Goal: Use online tool/utility

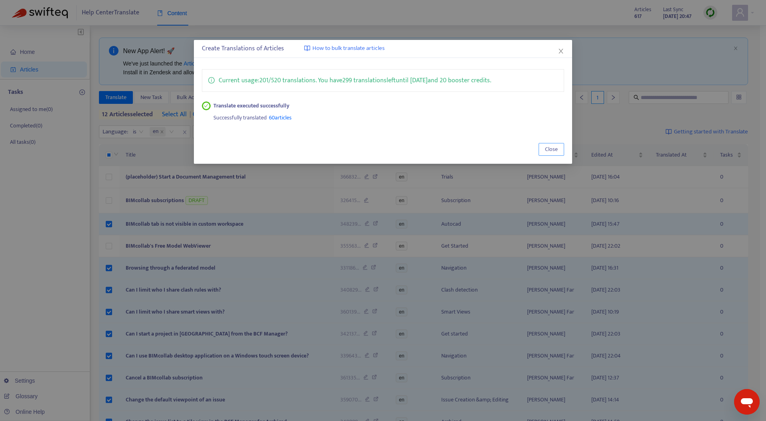
click at [551, 150] on span "Close" at bounding box center [551, 149] width 13 height 9
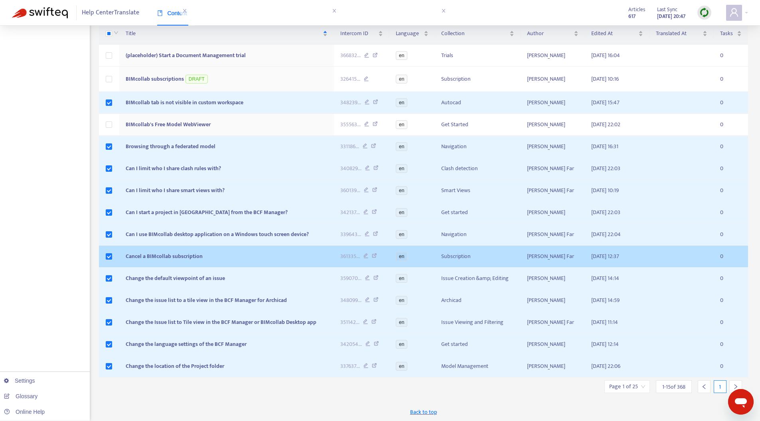
scroll to position [122, 0]
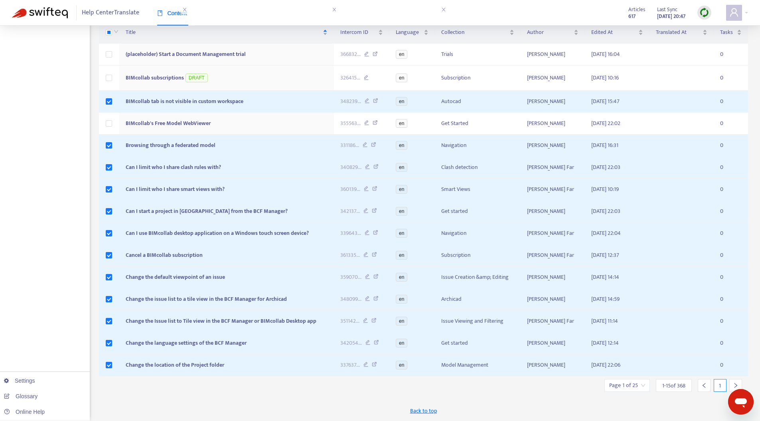
click at [737, 382] on icon "right" at bounding box center [736, 385] width 6 height 6
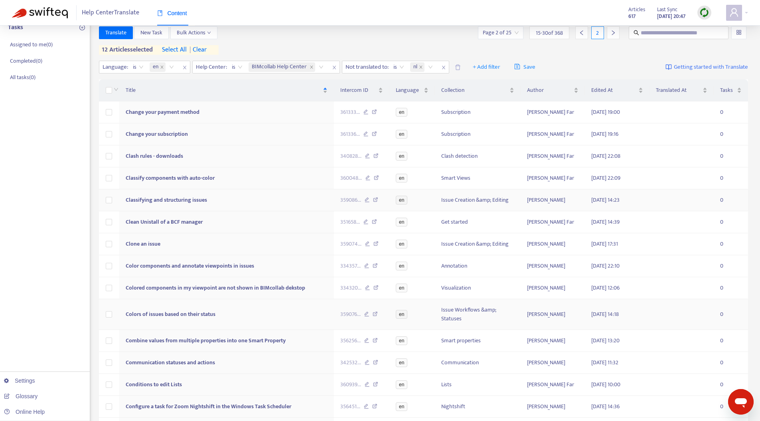
scroll to position [0, 0]
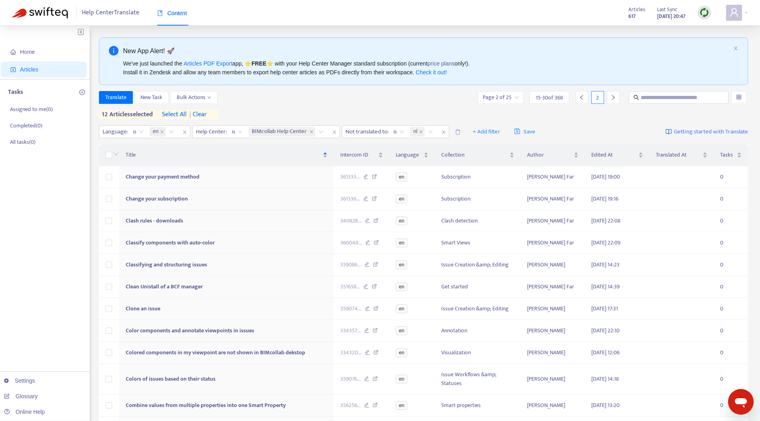
click at [206, 114] on span "| clear" at bounding box center [197, 115] width 20 height 10
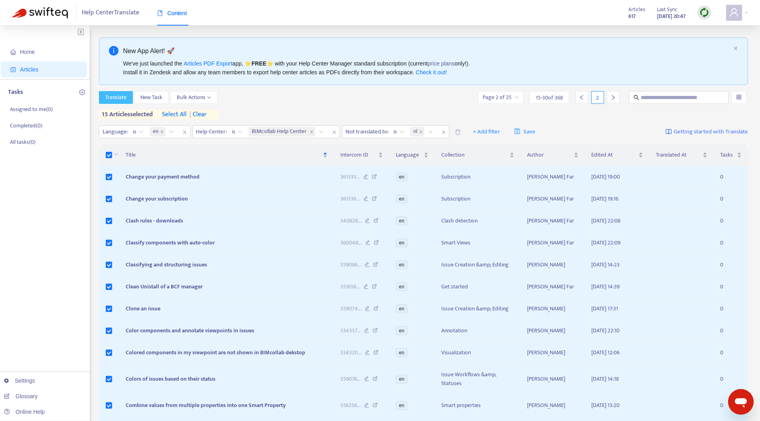
click at [119, 97] on span "Translate" at bounding box center [115, 97] width 21 height 9
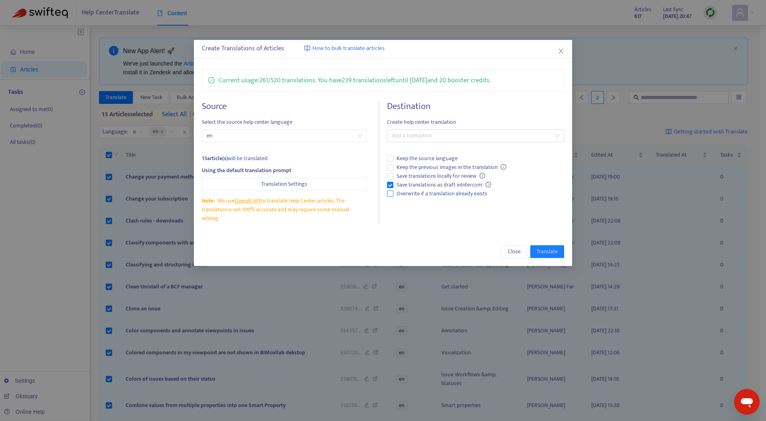
click at [394, 194] on span "Overwrite if a translation already exists" at bounding box center [441, 193] width 97 height 9
click at [403, 194] on span "Overwrite if a translation already exists" at bounding box center [441, 193] width 97 height 9
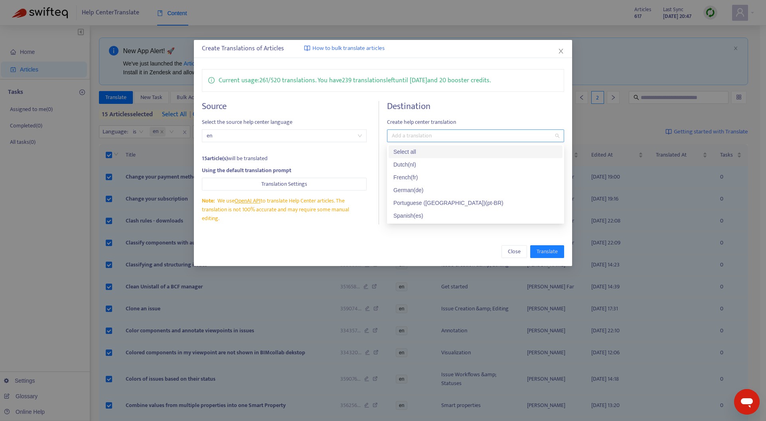
click at [413, 136] on div at bounding box center [471, 136] width 165 height 10
click at [410, 152] on div "Select all" at bounding box center [475, 151] width 164 height 9
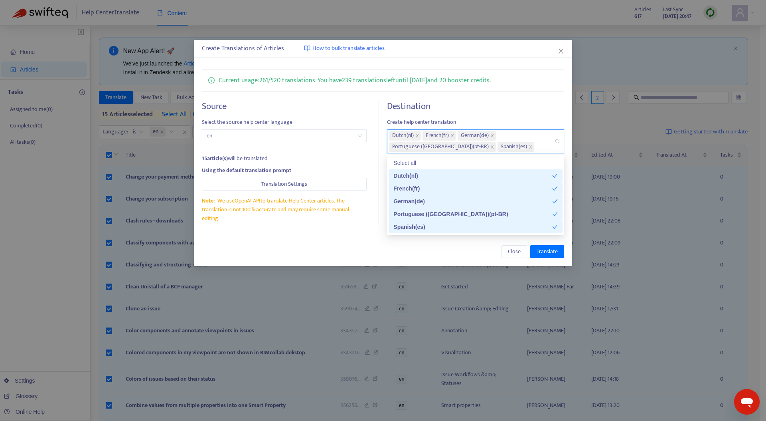
click at [311, 239] on div "Close Translate" at bounding box center [383, 251] width 379 height 29
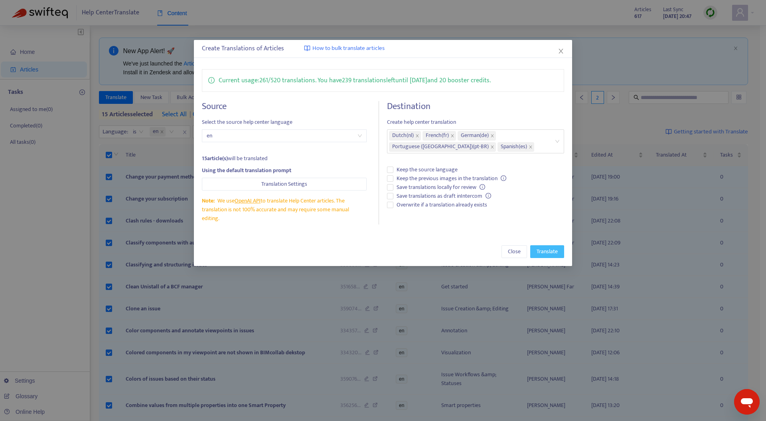
click at [537, 254] on span "Translate" at bounding box center [547, 251] width 21 height 9
